Goal: Information Seeking & Learning: Learn about a topic

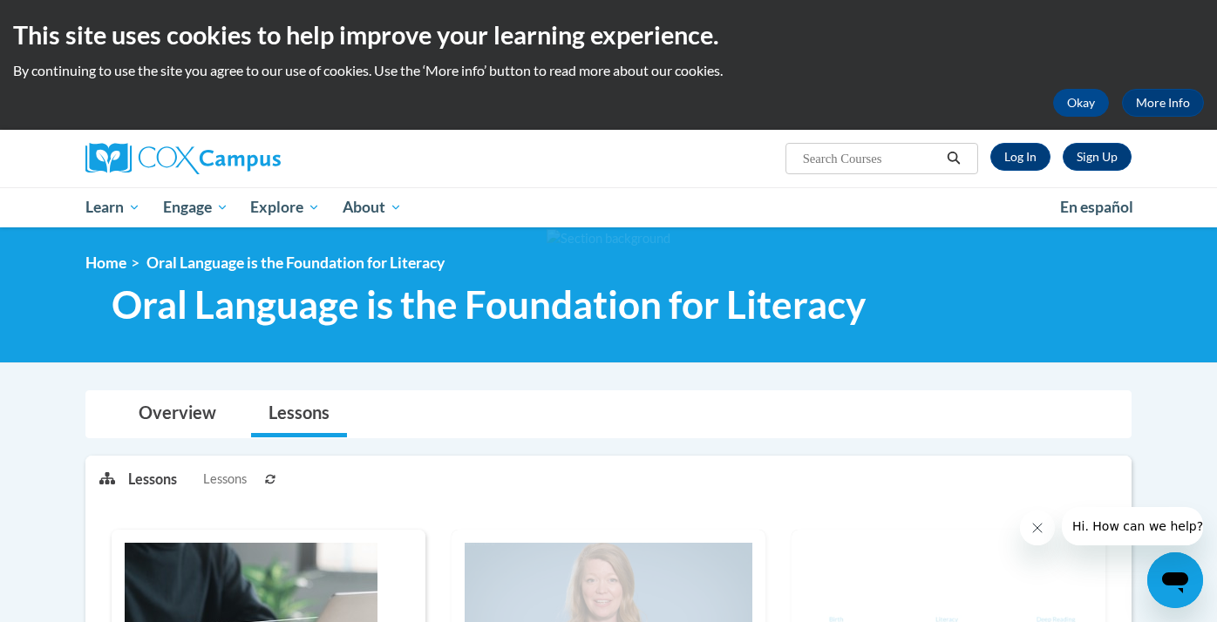
click at [1051, 37] on h2 "This site uses cookies to help improve your learning experience." at bounding box center [608, 34] width 1191 height 35
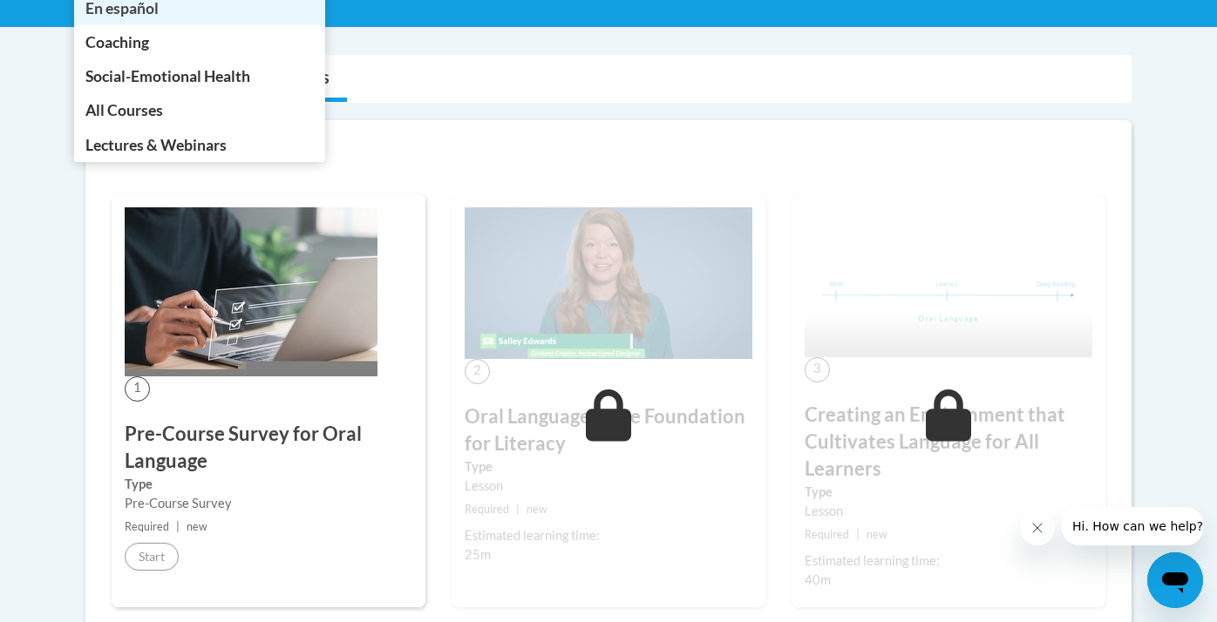
scroll to position [367, 0]
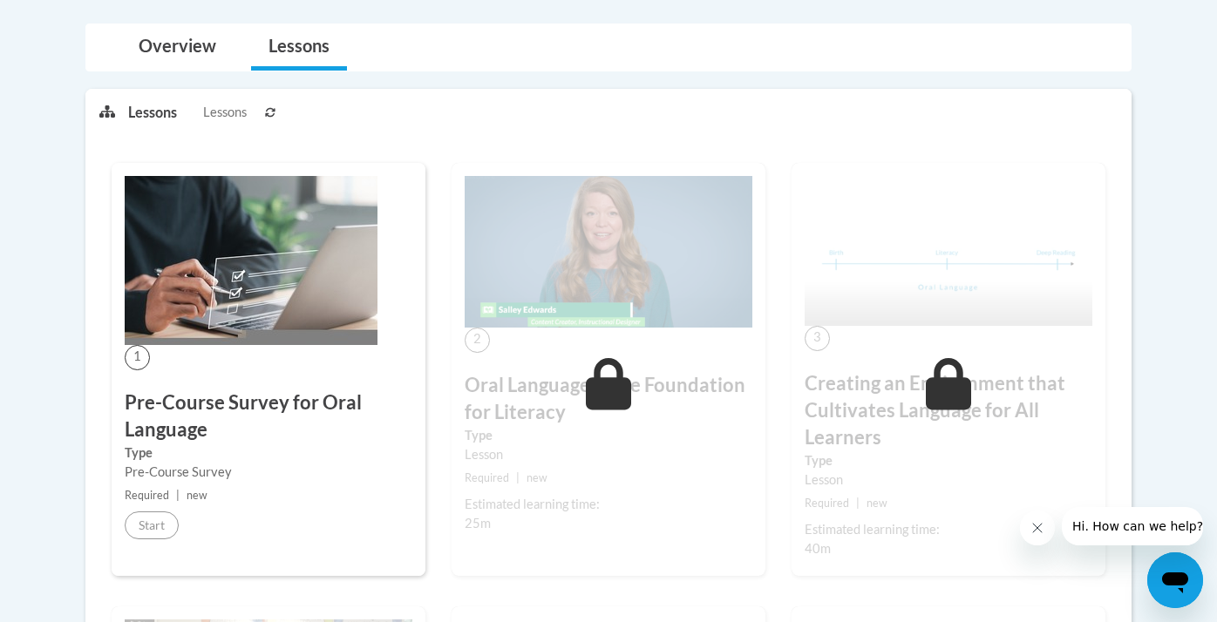
click at [465, 120] on ul "Lessons Lessons" at bounding box center [375, 112] width 494 height 44
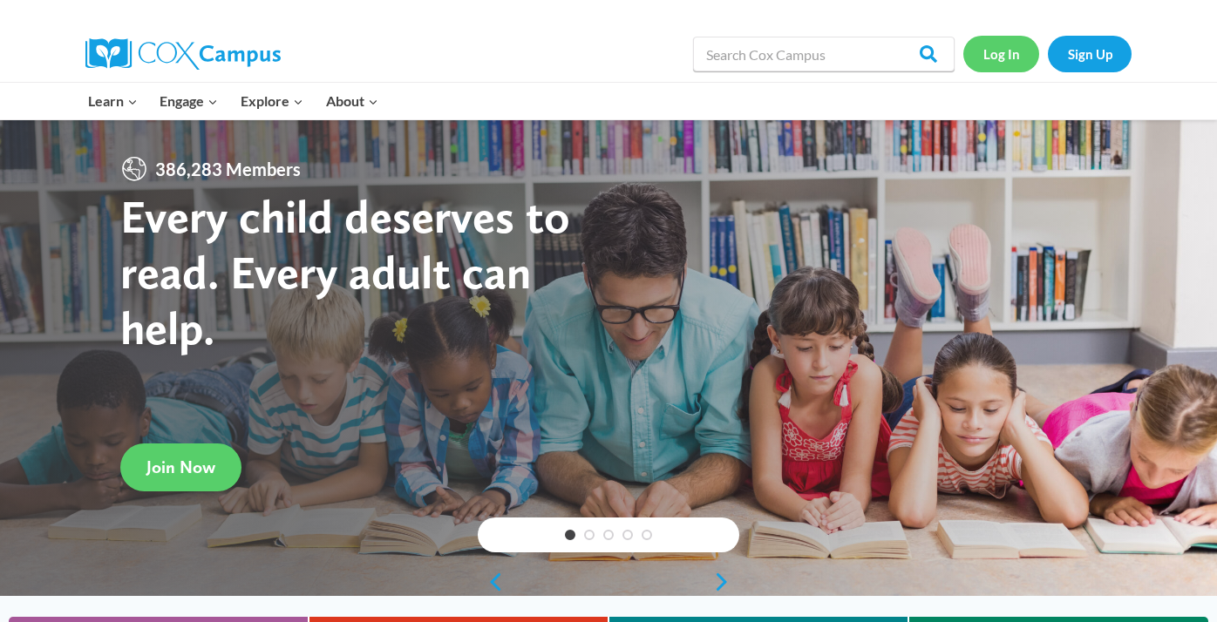
click at [1001, 49] on link "Log In" at bounding box center [1001, 54] width 76 height 36
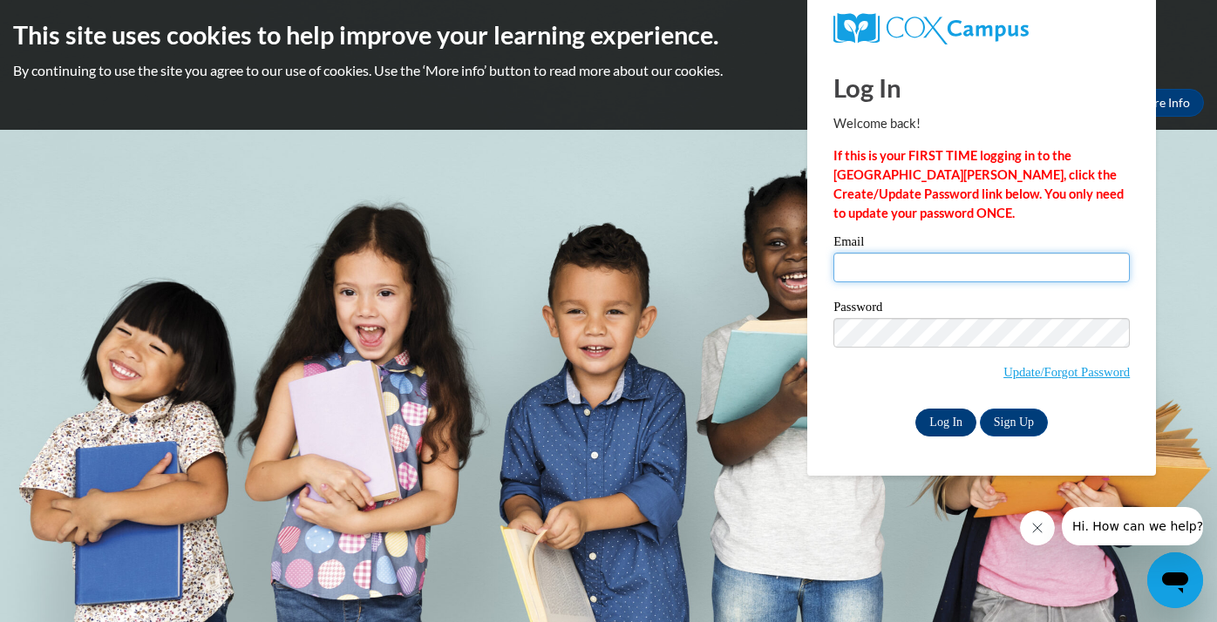
type input "kusher@chattahoocheechristian.org"
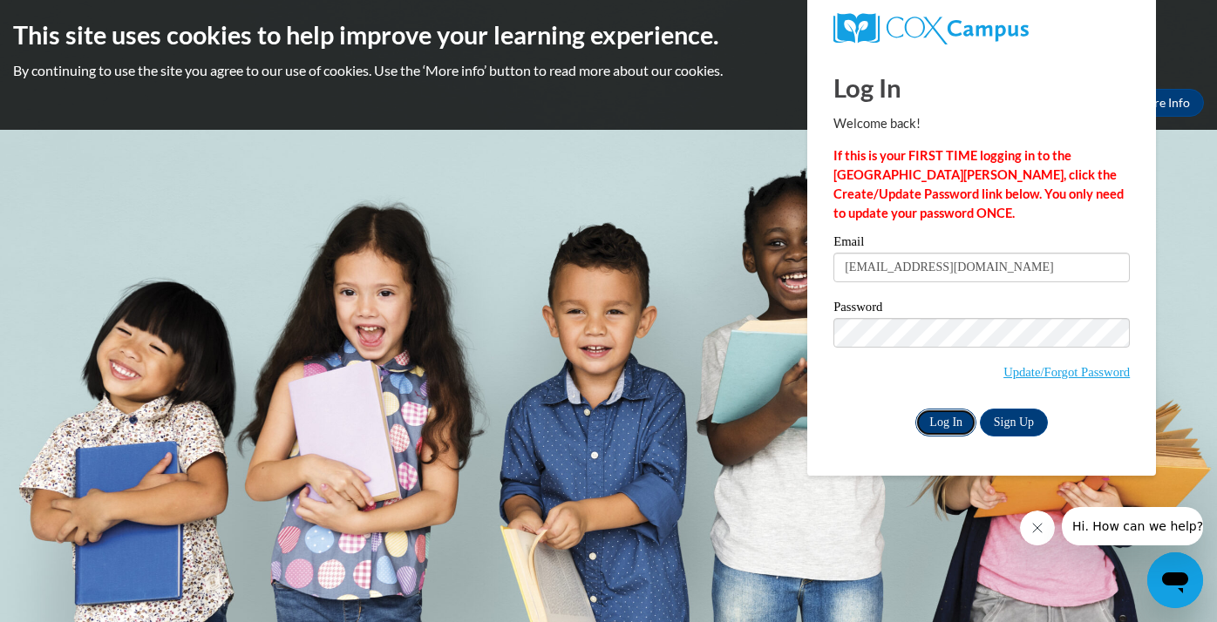
click at [947, 417] on input "Log In" at bounding box center [945, 423] width 61 height 28
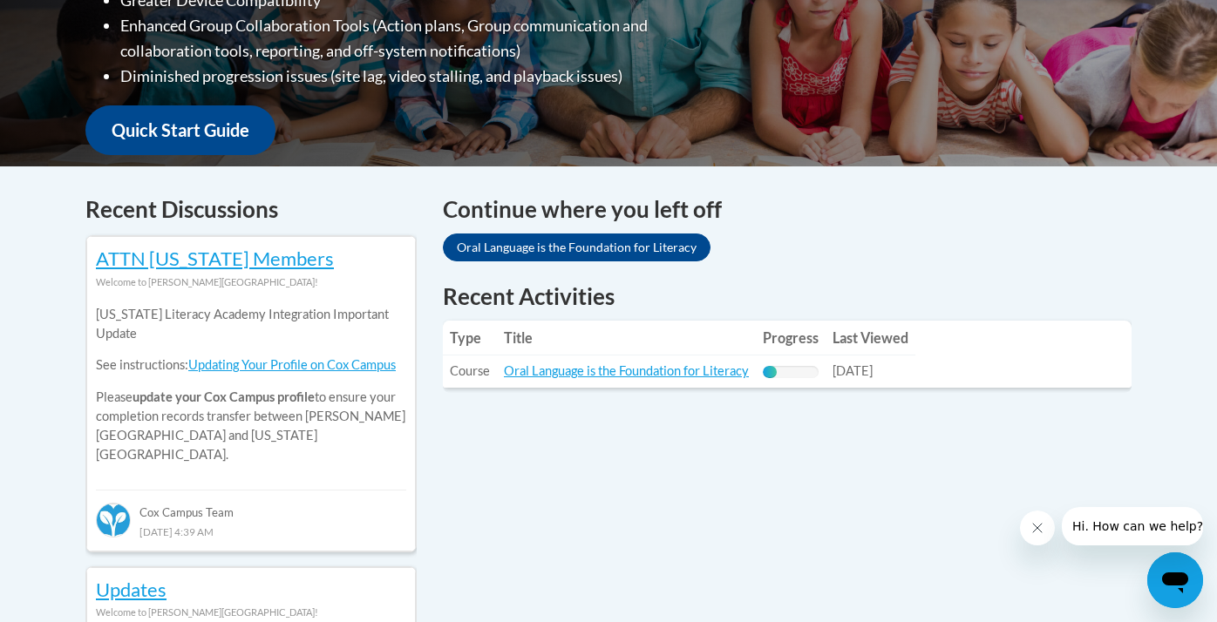
scroll to position [576, 0]
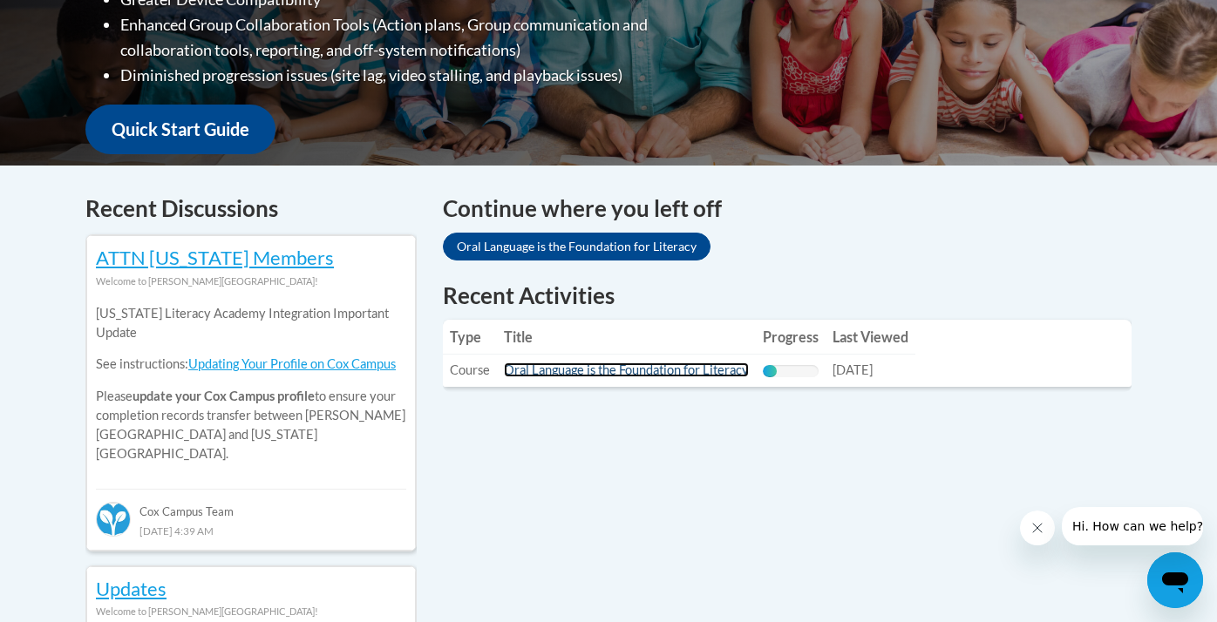
click at [601, 366] on link "Oral Language is the Foundation for Literacy" at bounding box center [626, 370] width 245 height 15
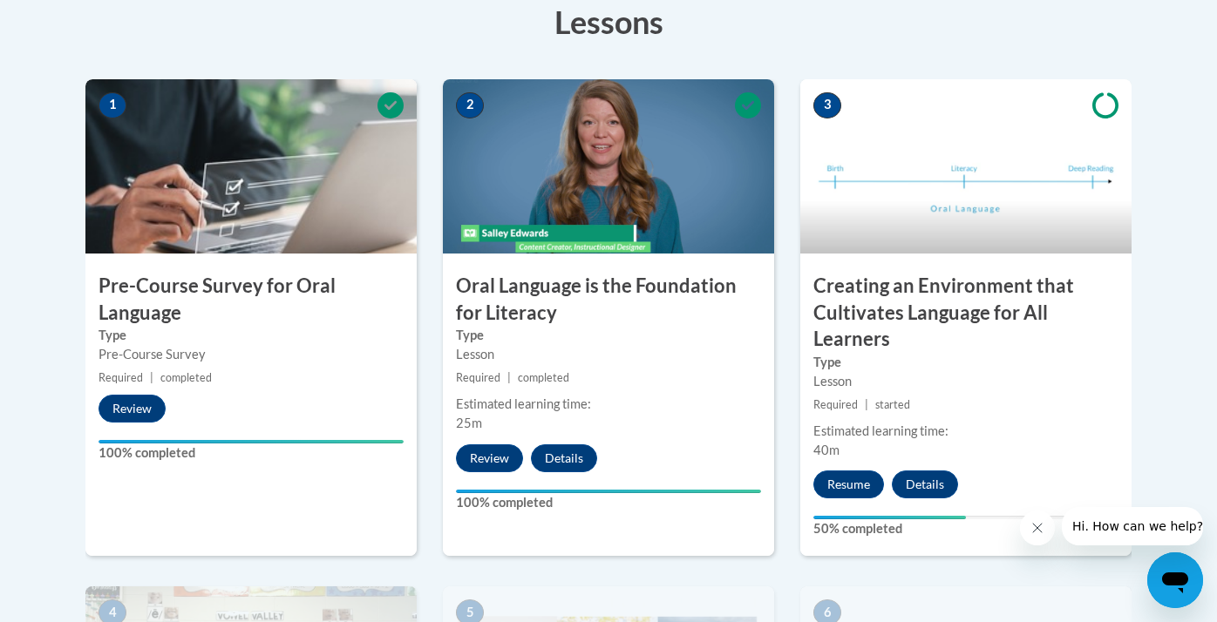
scroll to position [507, 0]
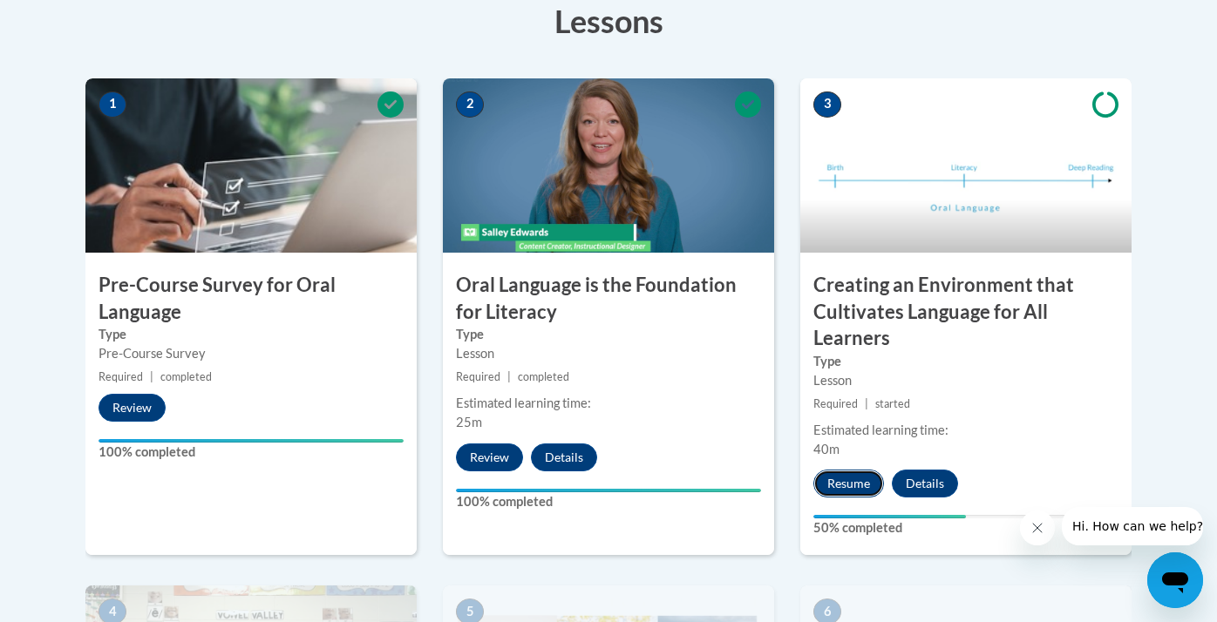
click at [856, 482] on button "Resume" at bounding box center [848, 484] width 71 height 28
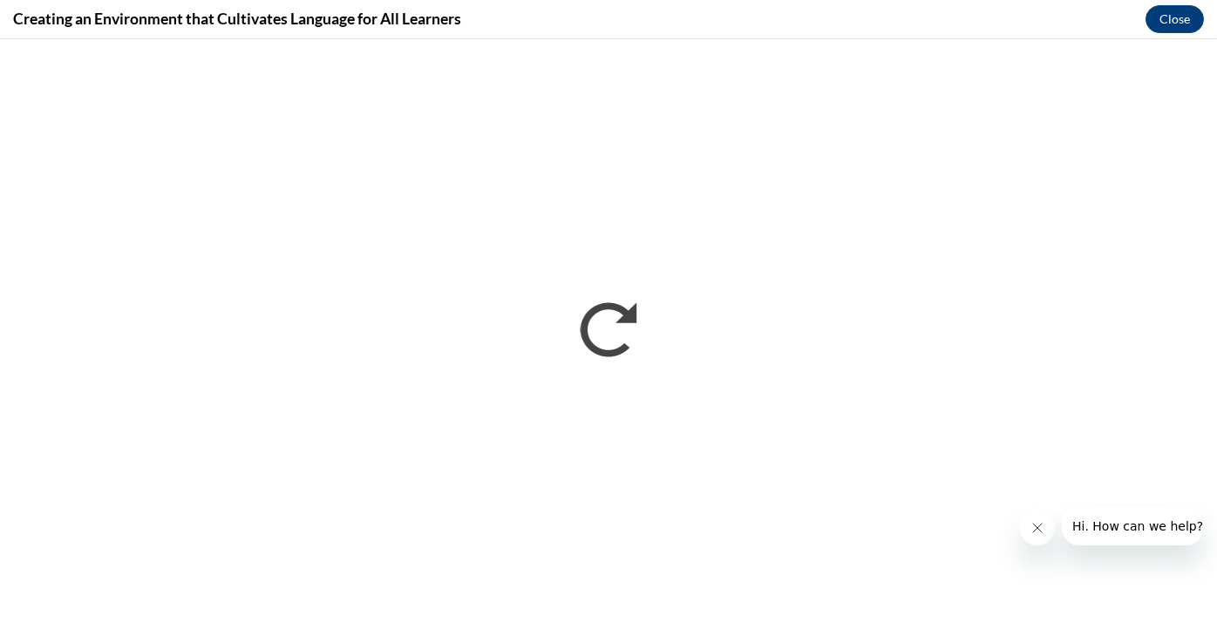
scroll to position [0, 0]
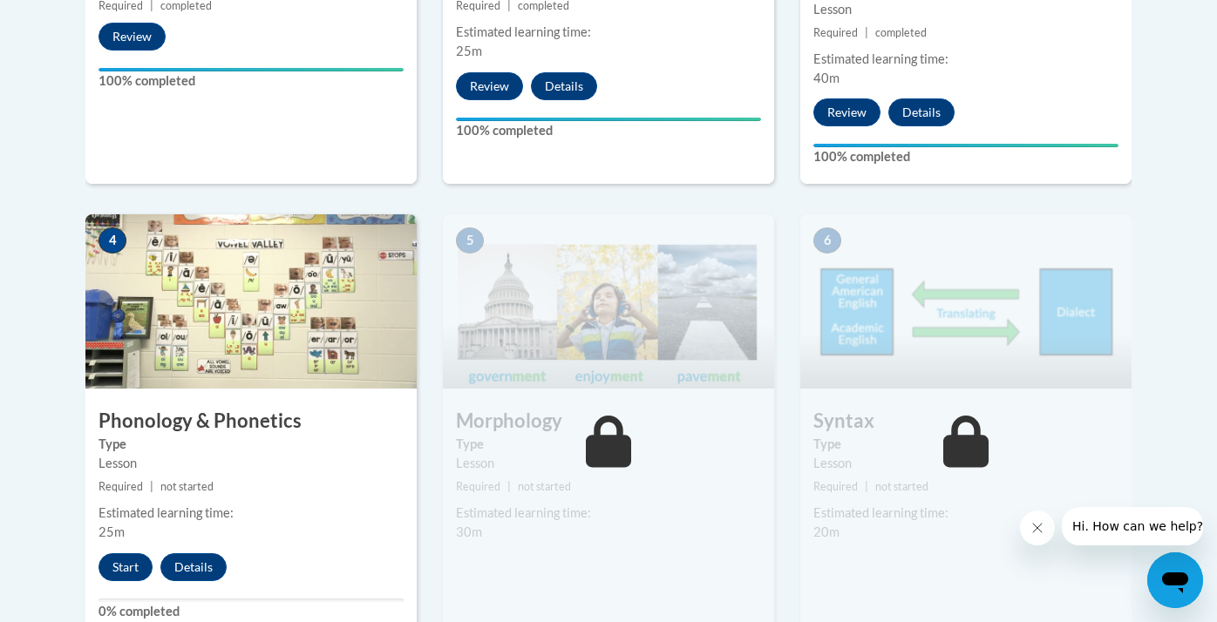
scroll to position [1009, 0]
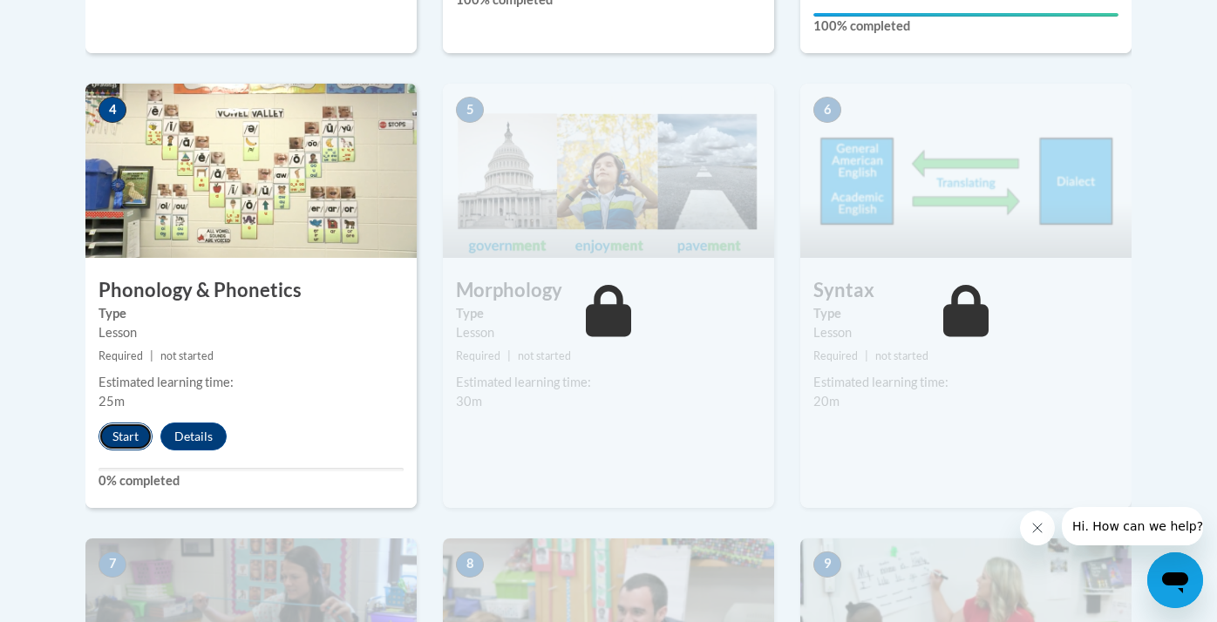
click at [120, 434] on button "Start" at bounding box center [125, 437] width 54 height 28
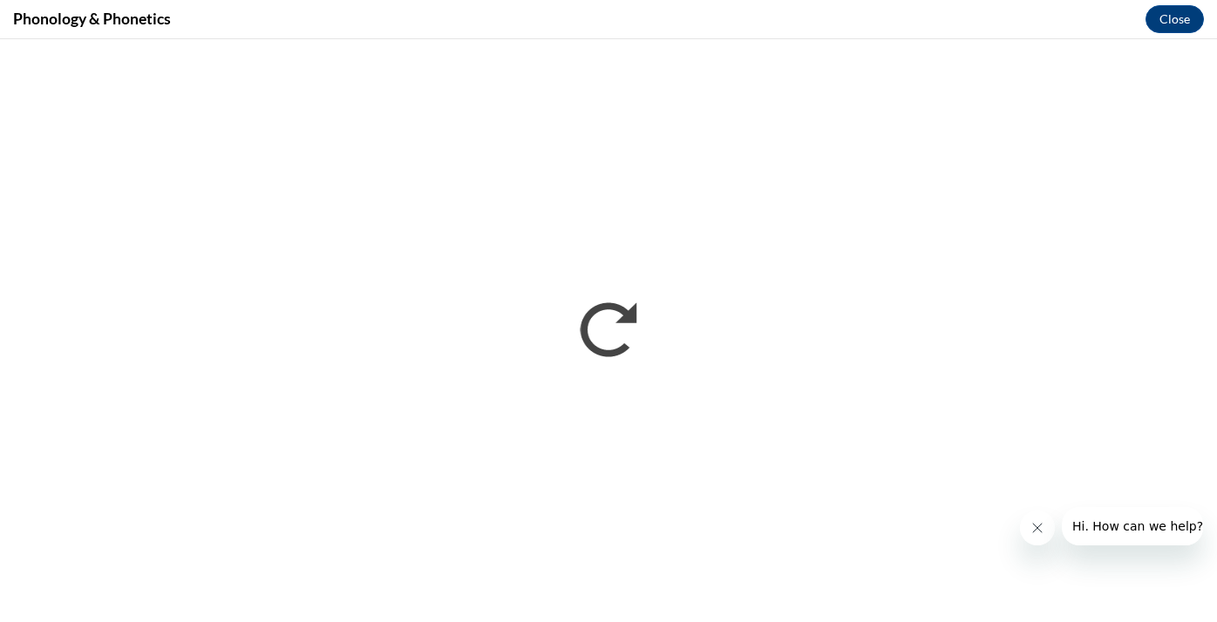
scroll to position [0, 0]
